Goal: Task Accomplishment & Management: Complete application form

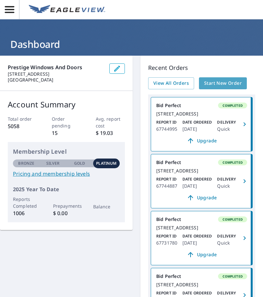
click at [211, 80] on span "Start New Order" at bounding box center [223, 83] width 38 height 8
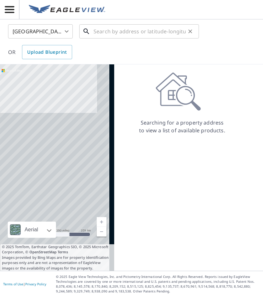
click at [113, 27] on input "text" at bounding box center [140, 31] width 92 height 18
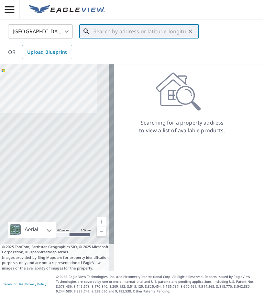
paste input "[STREET_ADDRESS]"
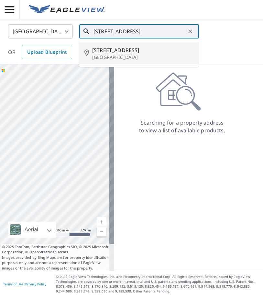
click at [125, 50] on span "[STREET_ADDRESS]" at bounding box center [143, 50] width 102 height 8
type input "[STREET_ADDRESS]"
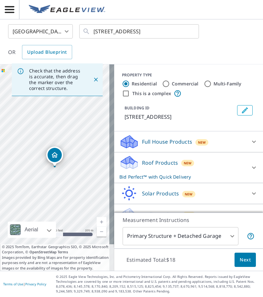
click at [245, 260] on span "Next" at bounding box center [245, 260] width 11 height 8
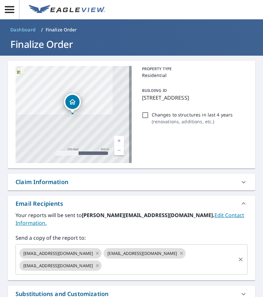
click at [111, 260] on input "text" at bounding box center [169, 266] width 133 height 12
paste input "[EMAIL_ADDRESS][DOMAIN_NAME]"
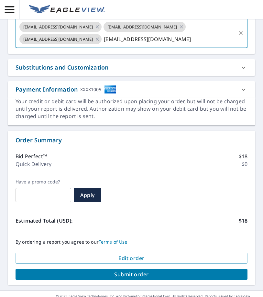
type input "[EMAIL_ADDRESS][DOMAIN_NAME]"
click at [125, 271] on span "Submit order" at bounding box center [132, 274] width 222 height 7
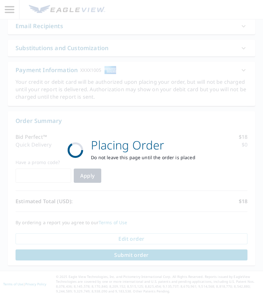
scroll to position [178, 0]
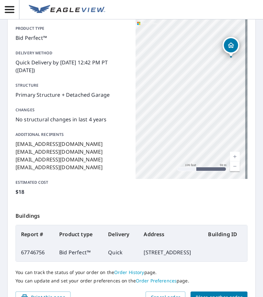
scroll to position [130, 0]
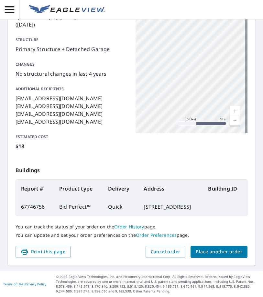
click at [224, 254] on span "Place another order" at bounding box center [219, 252] width 47 height 8
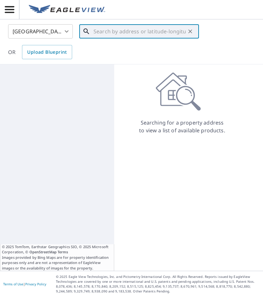
click at [119, 34] on input "text" at bounding box center [140, 31] width 92 height 18
paste input "10752 SW 228 TER"
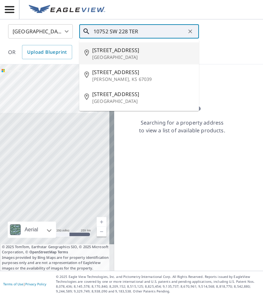
click at [134, 53] on span "[STREET_ADDRESS]" at bounding box center [143, 50] width 102 height 8
type input "[STREET_ADDRESS]"
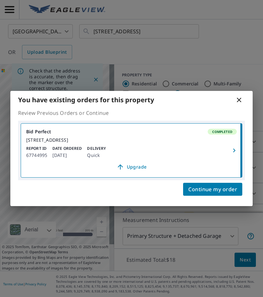
click at [239, 99] on icon at bounding box center [240, 100] width 8 height 8
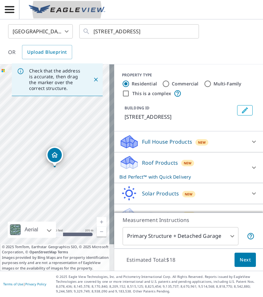
click at [57, 15] on link at bounding box center [67, 9] width 84 height 17
